Goal: Information Seeking & Learning: Learn about a topic

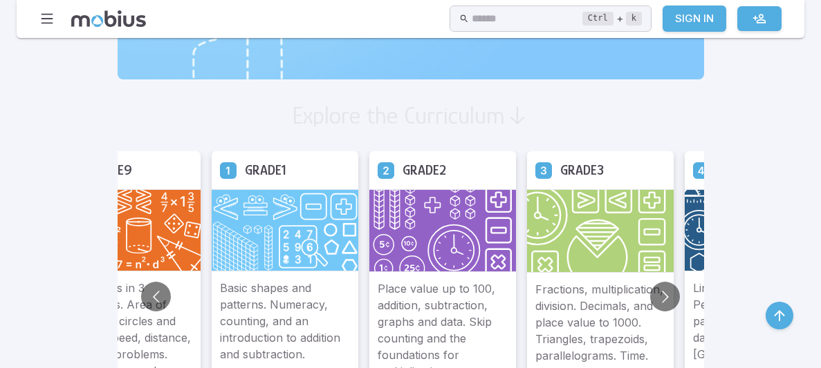
scroll to position [742, 0]
click at [650, 297] on button "Go to next slide" at bounding box center [665, 297] width 30 height 30
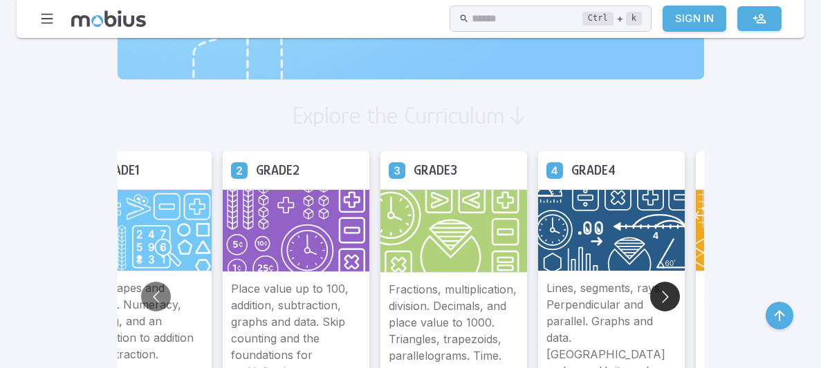
click at [650, 297] on button "Go to next slide" at bounding box center [665, 297] width 30 height 30
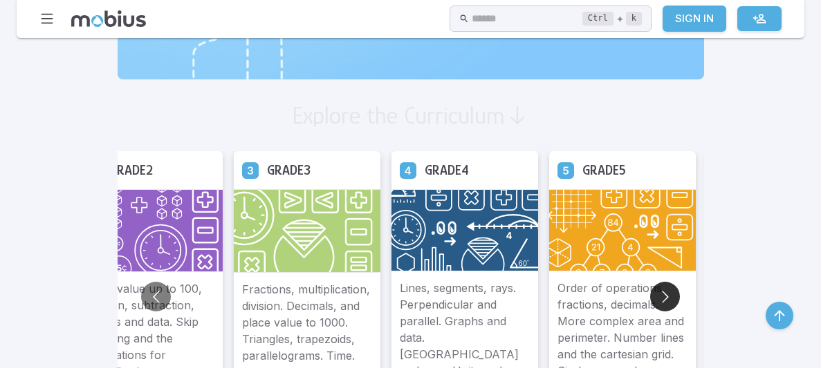
click at [650, 297] on button "Go to next slide" at bounding box center [665, 297] width 30 height 30
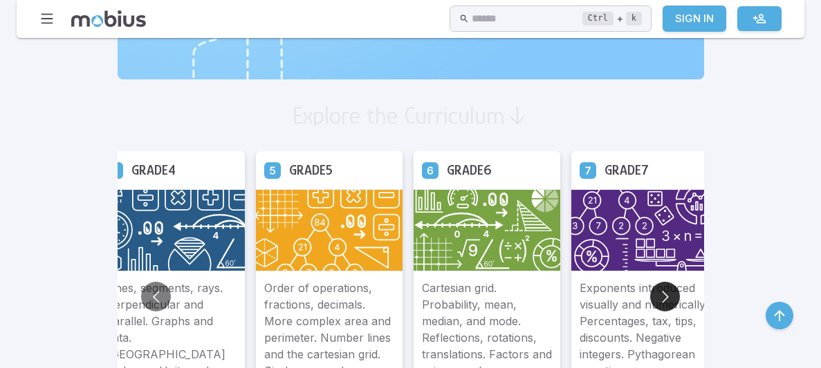
click at [650, 297] on button "Go to next slide" at bounding box center [665, 297] width 30 height 30
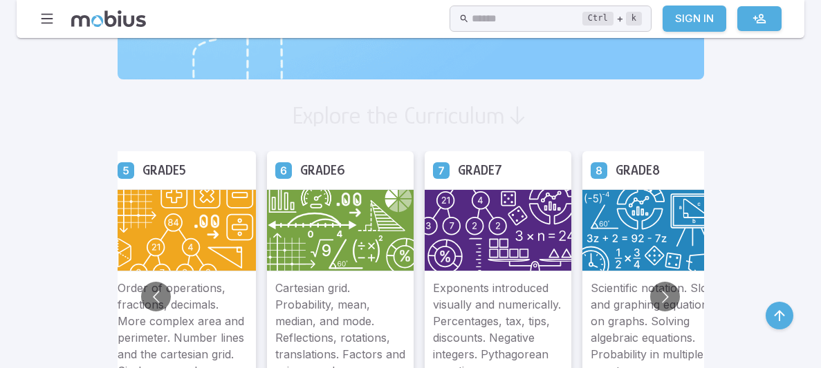
click at [582, 253] on img at bounding box center [655, 230] width 147 height 82
click at [590, 301] on p "Scientific notation. Slope and graphing equations on graphs. Solving algebraic …" at bounding box center [655, 338] width 130 height 116
click at [650, 291] on button "Go to next slide" at bounding box center [665, 297] width 30 height 30
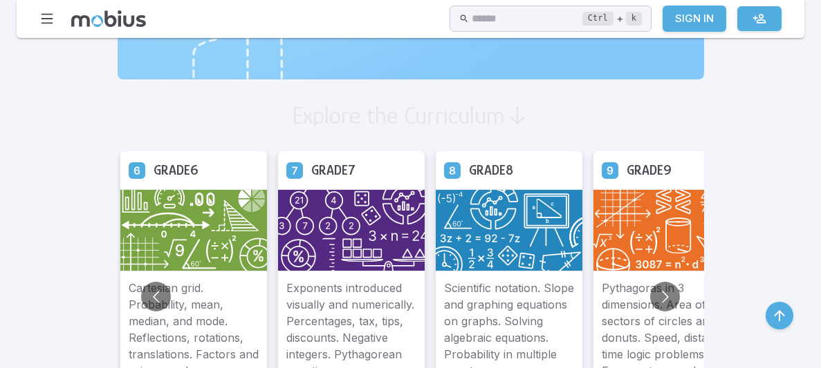
click at [444, 328] on p "Scientific notation. Slope and graphing equations on graphs. Solving algebraic …" at bounding box center [509, 338] width 130 height 116
click at [436, 224] on img at bounding box center [509, 230] width 147 height 82
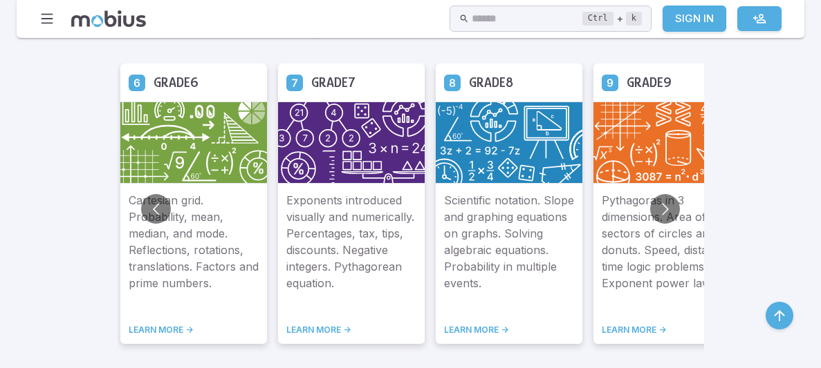
scroll to position [834, 0]
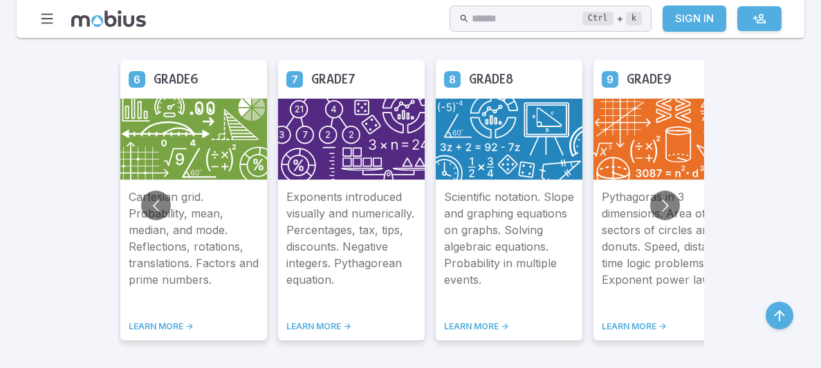
click at [444, 321] on link "LEARN MORE ->" at bounding box center [509, 326] width 130 height 11
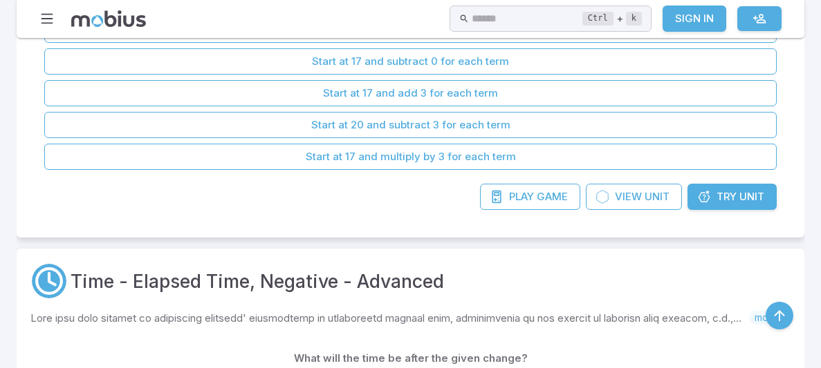
click at [498, 276] on div "Time - Elapsed Time, Negative - Advanced" at bounding box center [410, 281] width 760 height 37
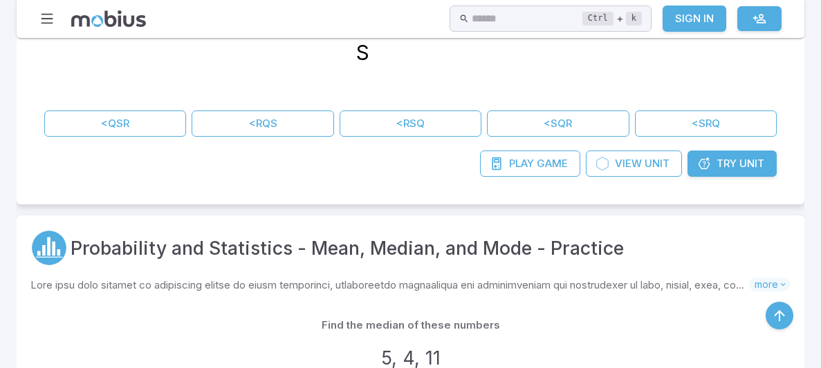
scroll to position [756, 0]
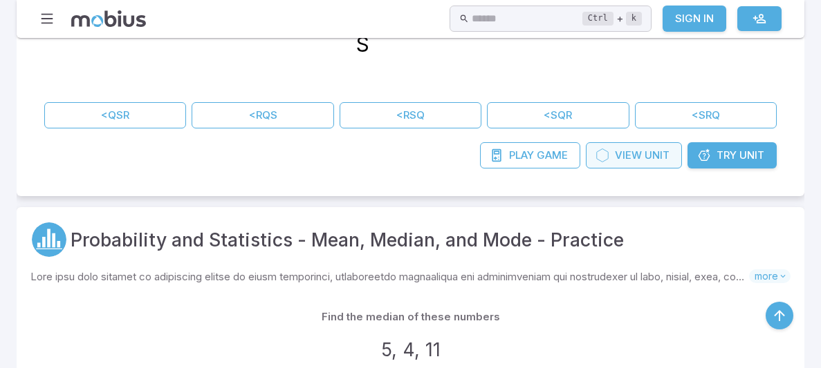
click at [617, 153] on span "View" at bounding box center [628, 155] width 27 height 15
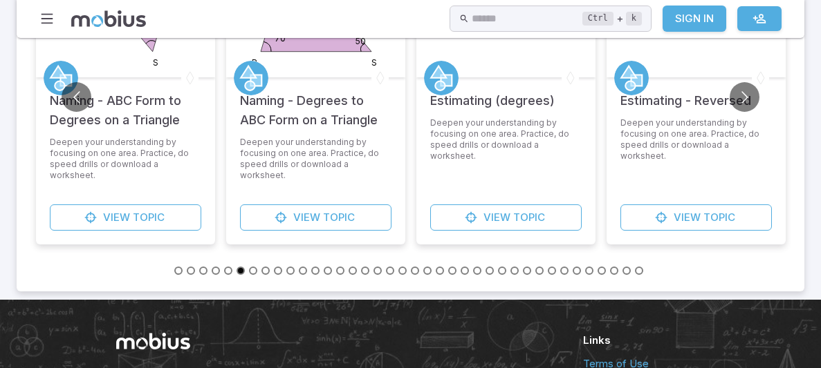
scroll to position [704, 0]
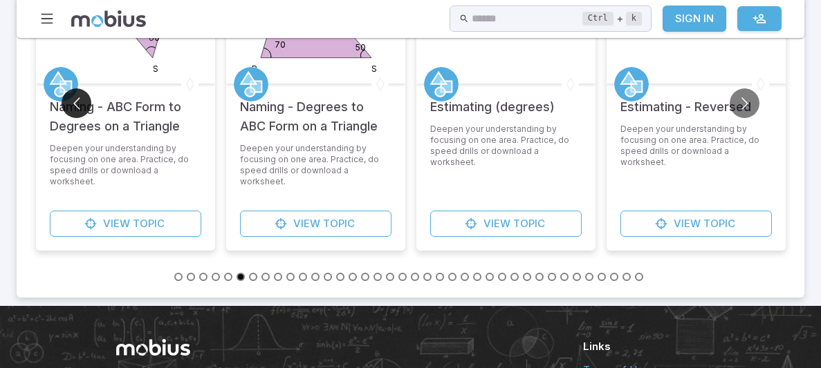
click at [84, 106] on button "Go to previous slide" at bounding box center [77, 103] width 30 height 30
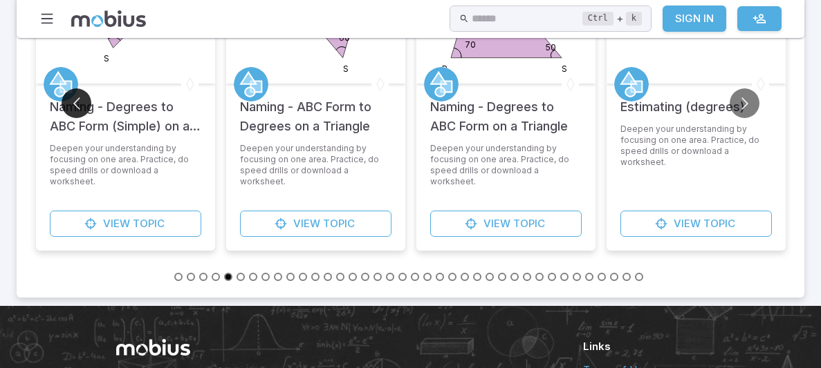
click at [84, 106] on button "Go to previous slide" at bounding box center [77, 103] width 30 height 30
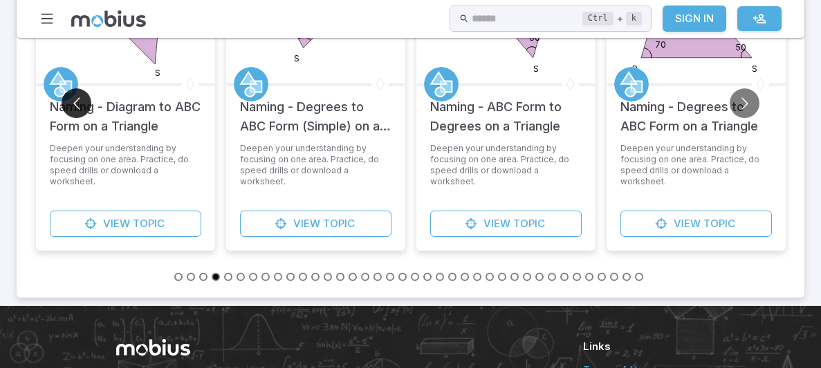
click at [84, 106] on button "Go to previous slide" at bounding box center [77, 103] width 30 height 30
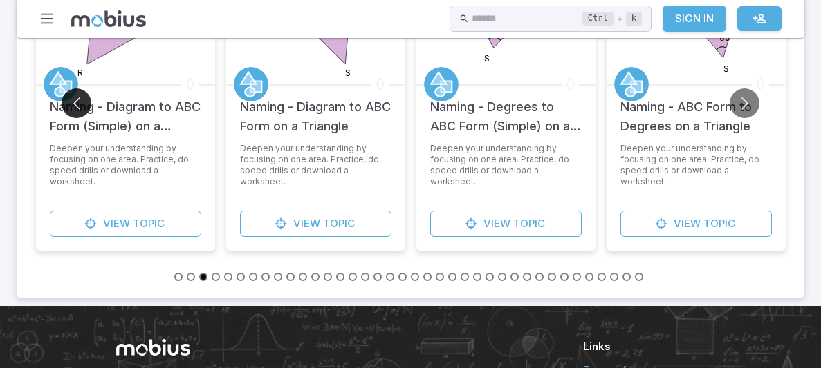
click at [84, 106] on button "Go to previous slide" at bounding box center [77, 103] width 30 height 30
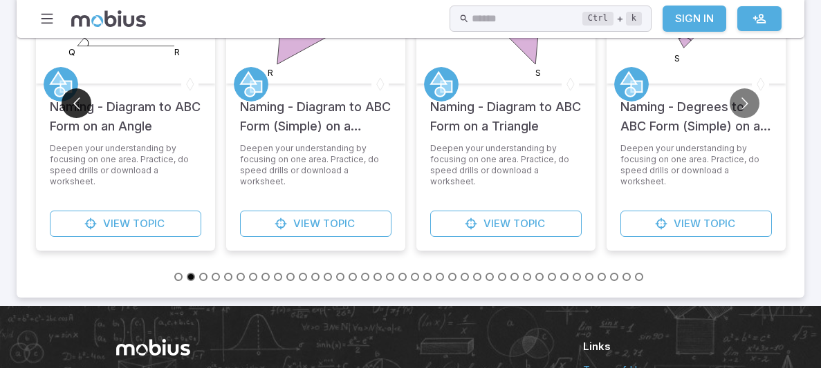
click at [84, 106] on button "Go to previous slide" at bounding box center [77, 103] width 30 height 30
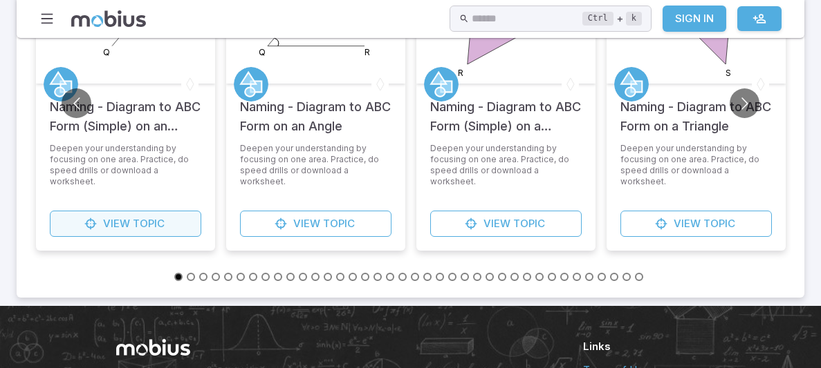
click at [133, 219] on span "Topic" at bounding box center [149, 223] width 32 height 15
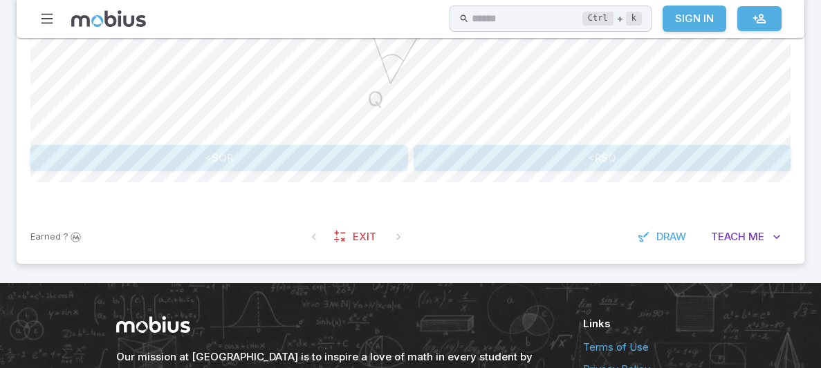
scroll to position [677, 0]
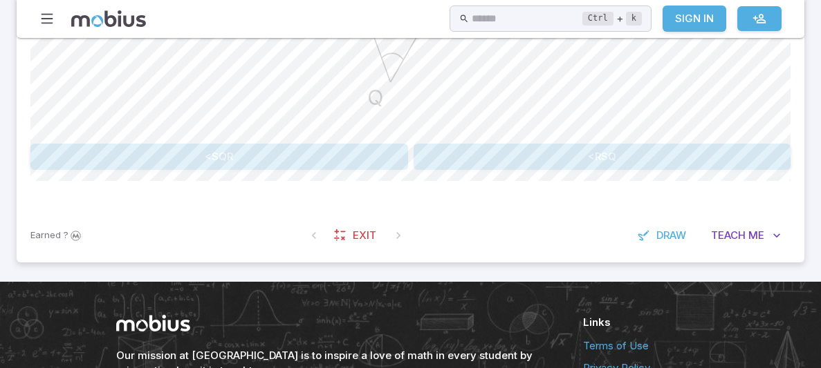
click at [352, 158] on button "<SQR" at bounding box center [218, 157] width 377 height 26
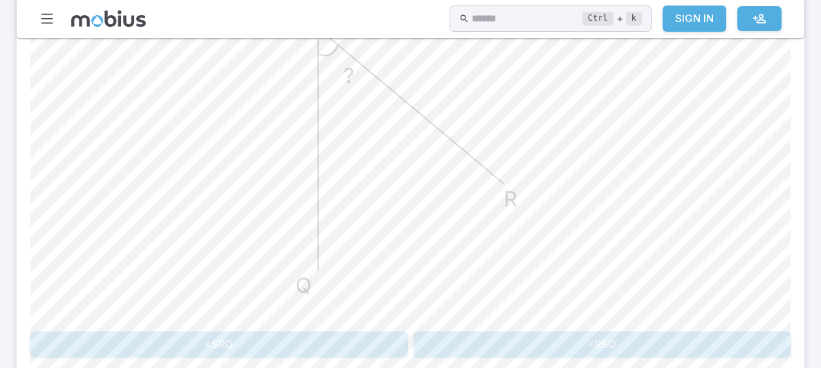
scroll to position [492, 0]
click at [487, 340] on button "<RSQ" at bounding box center [601, 342] width 377 height 26
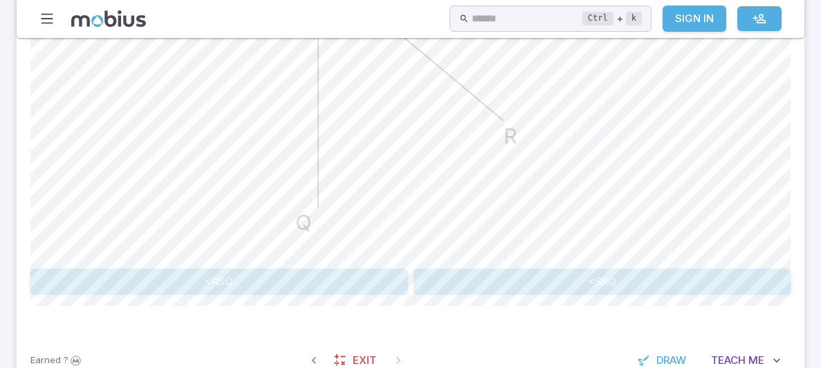
scroll to position [555, 0]
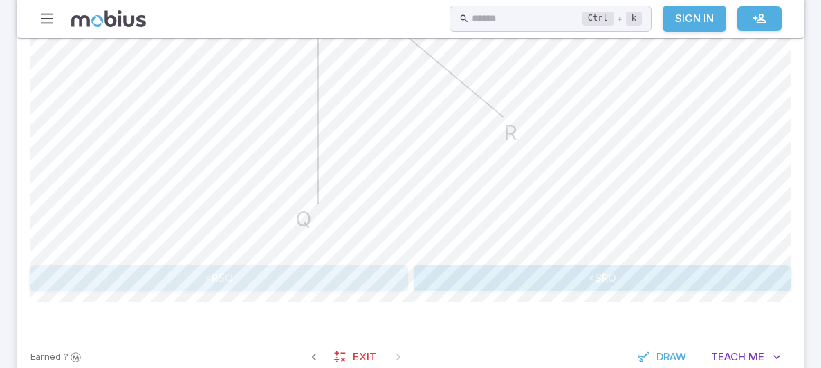
click at [395, 279] on button "<RSQ" at bounding box center [218, 278] width 377 height 26
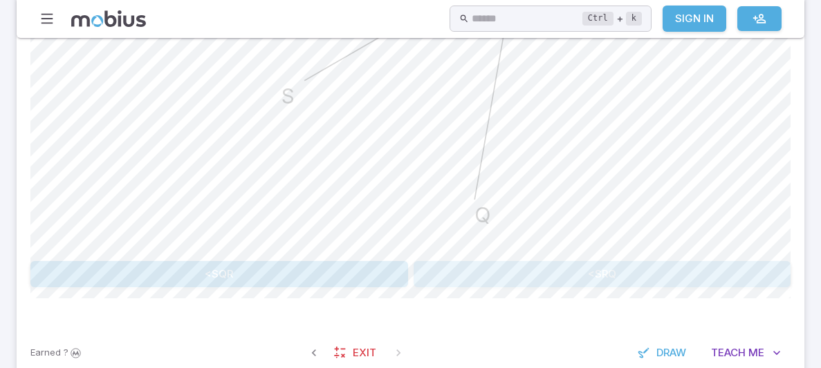
click at [560, 267] on button "<SRQ" at bounding box center [601, 274] width 377 height 26
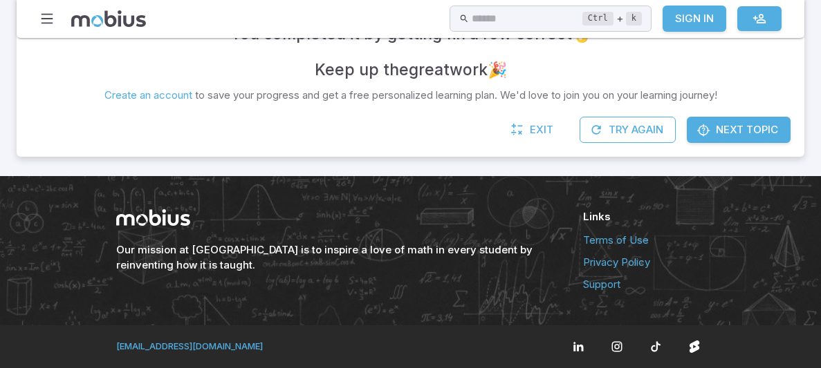
scroll to position [299, 0]
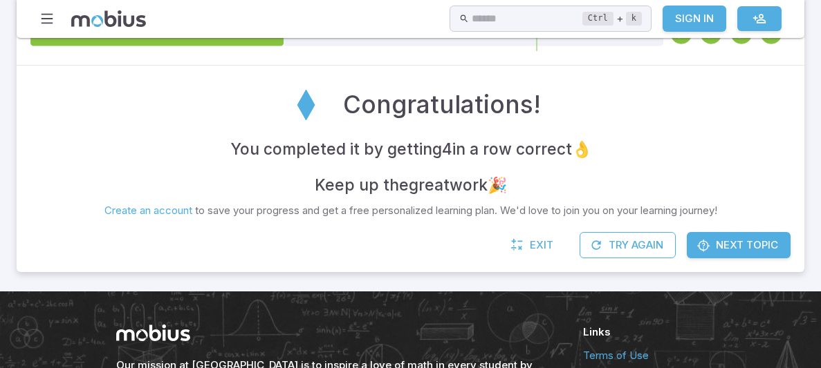
click at [768, 241] on span "Next Topic" at bounding box center [747, 245] width 62 height 15
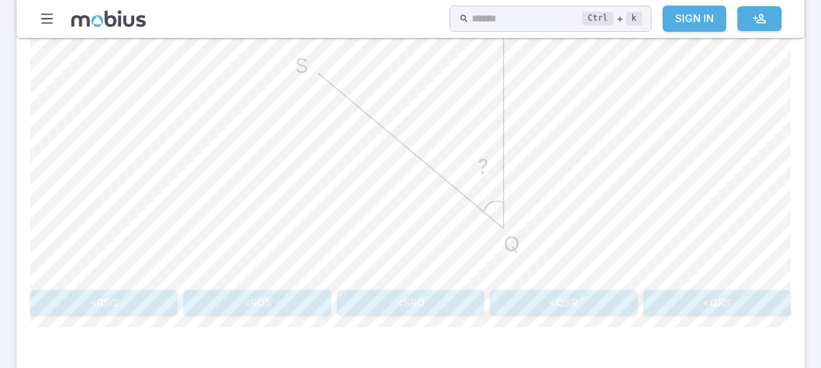
scroll to position [532, 0]
click at [740, 293] on button "<QRS" at bounding box center [716, 302] width 147 height 26
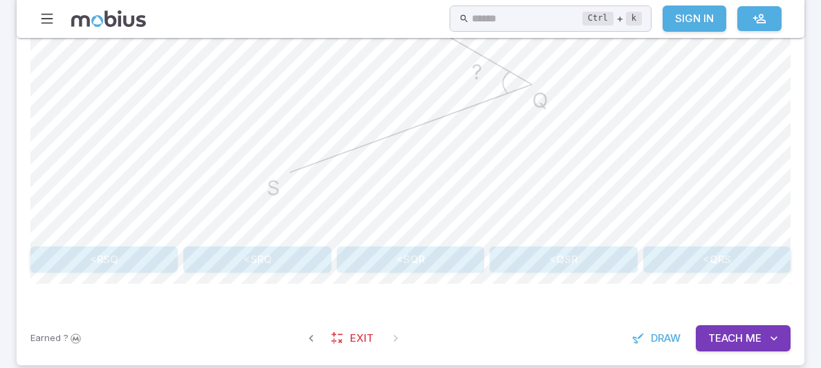
scroll to position [572, 0]
